Goal: Task Accomplishment & Management: Use online tool/utility

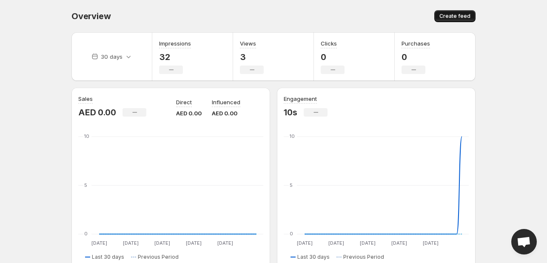
click at [444, 13] on span "Create feed" at bounding box center [454, 16] width 31 height 7
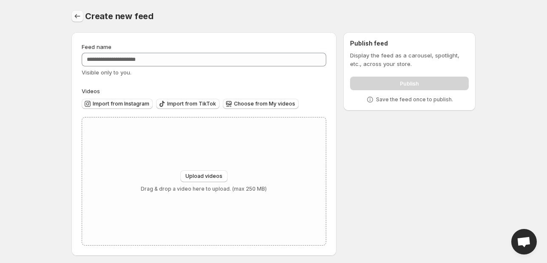
click at [81, 20] on icon "Settings" at bounding box center [77, 16] width 9 height 9
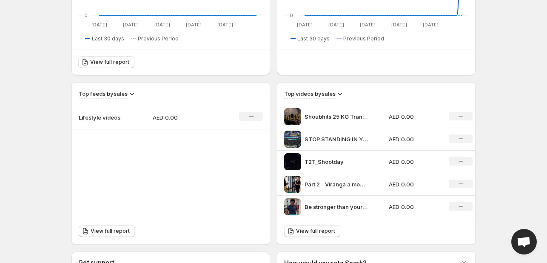
scroll to position [255, 0]
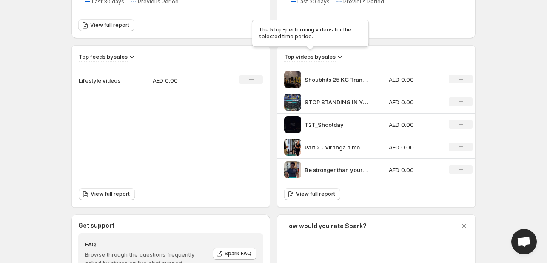
click at [333, 57] on h3 "Top videos by sales" at bounding box center [309, 56] width 51 height 9
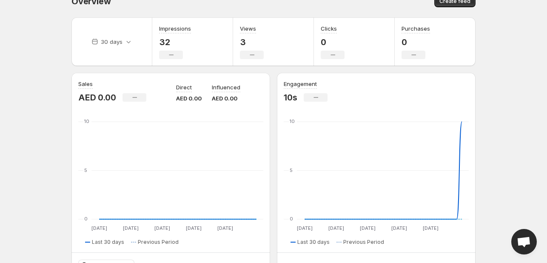
scroll to position [0, 0]
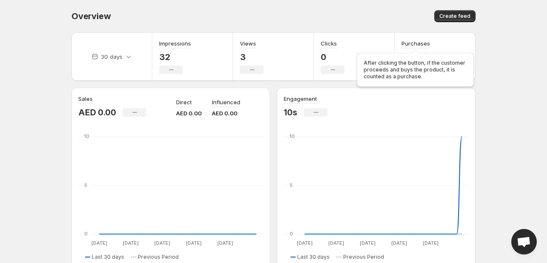
click at [410, 63] on div "After clicking the button, if the customer proceeds and buys the product, it is…" at bounding box center [415, 68] width 120 height 41
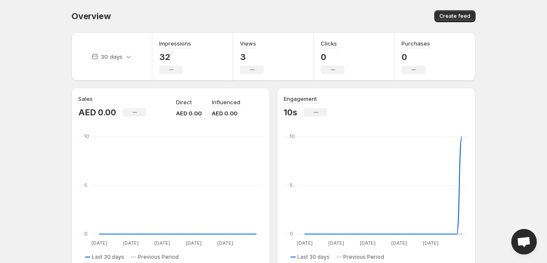
click at [137, 60] on div "30 days" at bounding box center [111, 56] width 81 height 48
click at [124, 57] on icon at bounding box center [128, 56] width 9 height 9
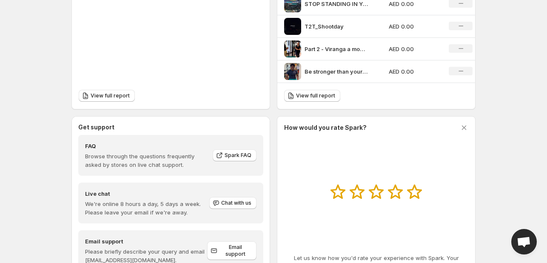
scroll to position [303, 0]
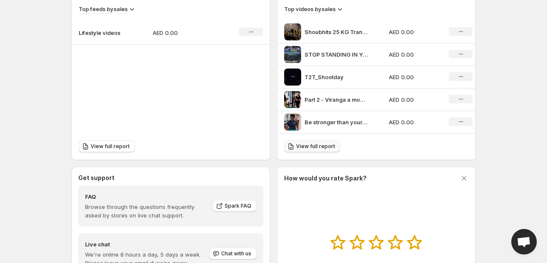
click at [322, 143] on span "View full report" at bounding box center [315, 146] width 39 height 7
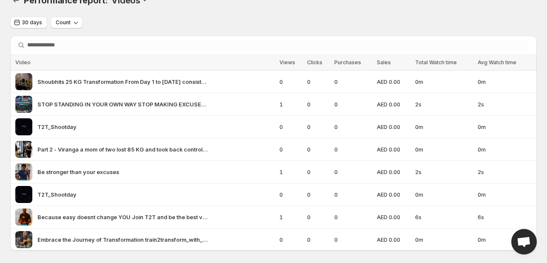
scroll to position [23, 0]
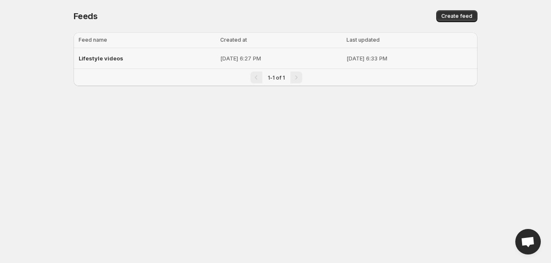
click at [97, 58] on span "Lifestyle videos" at bounding box center [101, 58] width 45 height 7
